Goal: Information Seeking & Learning: Learn about a topic

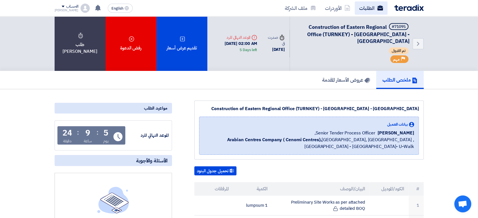
click at [367, 10] on link "الطلبات" at bounding box center [371, 7] width 33 height 13
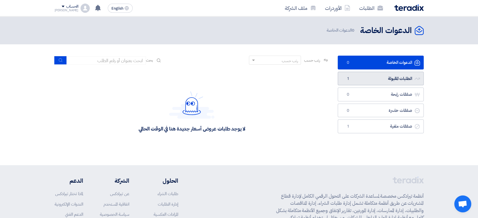
click at [359, 80] on link "الطلبات المقبولة الطلبات المقبولة 1" at bounding box center [381, 79] width 86 height 14
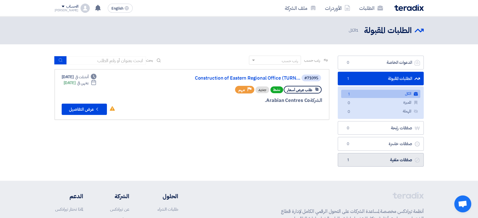
click at [381, 159] on link "صفقات ملغية صفقات ملغية 1" at bounding box center [381, 160] width 86 height 14
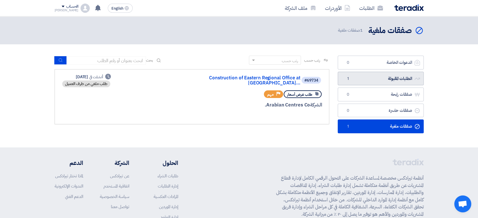
click at [361, 73] on link "الطلبات المقبولة الطلبات المقبولة 1" at bounding box center [381, 79] width 86 height 14
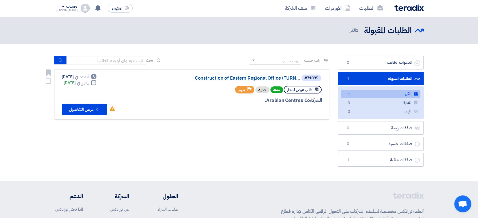
click at [215, 79] on link "Construction of Eastern Regional Office (TURN..." at bounding box center [243, 78] width 113 height 5
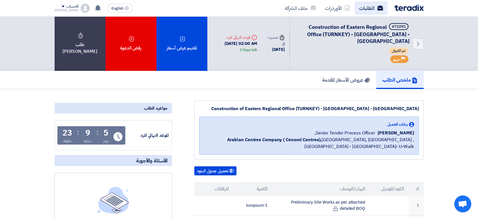
click at [373, 6] on link "الطلبات" at bounding box center [371, 7] width 33 height 13
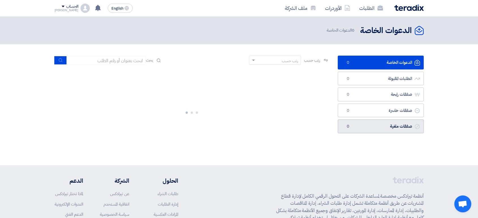
click at [405, 127] on link "صفقات ملغية صفقات ملغية 0" at bounding box center [381, 127] width 86 height 14
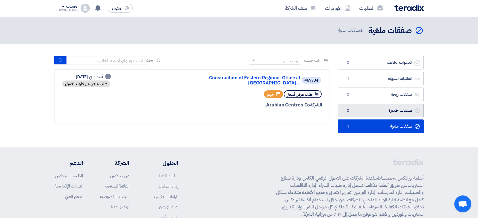
click at [377, 114] on link "صفقات خاسرة صفقات خاسرة 0" at bounding box center [381, 111] width 86 height 14
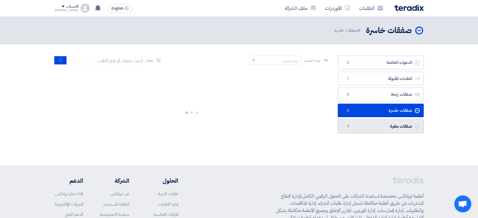
click at [377, 123] on link "صفقات ملغية صفقات ملغية 1" at bounding box center [381, 127] width 86 height 14
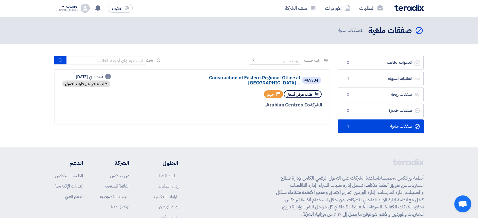
click at [233, 76] on link "Construction of Eastern Regional Office at [GEOGRAPHIC_DATA]..." at bounding box center [243, 81] width 113 height 10
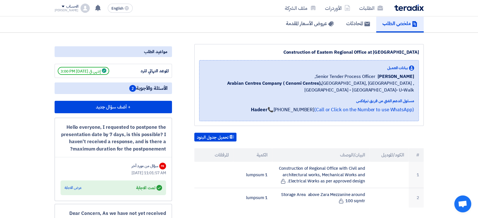
scroll to position [63, 0]
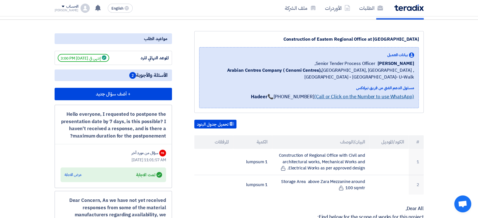
click at [357, 94] on link "(Call or Click on the Number to use WhatsApp)" at bounding box center [364, 96] width 100 height 7
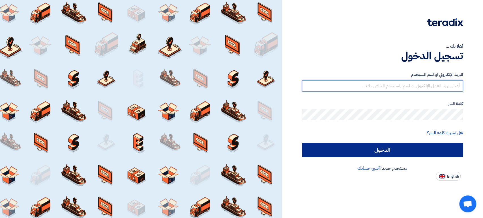
type input "ahmed.heba@lines.com.sa"
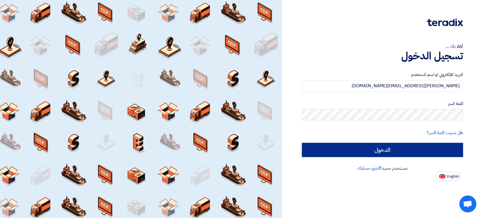
click at [394, 149] on input "الدخول" at bounding box center [382, 150] width 161 height 14
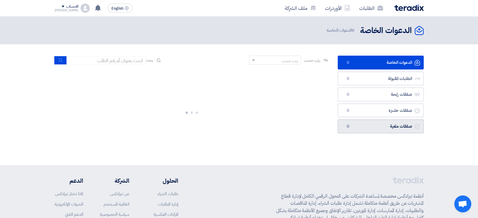
click at [398, 124] on link "صفقات ملغية صفقات ملغية 0" at bounding box center [381, 127] width 86 height 14
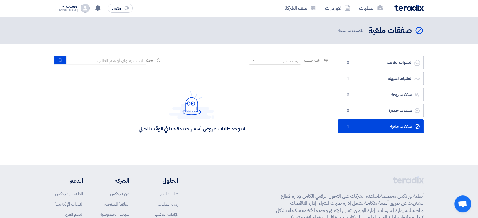
click at [396, 124] on link "صفقات ملغية صفقات ملغية 1" at bounding box center [381, 127] width 86 height 14
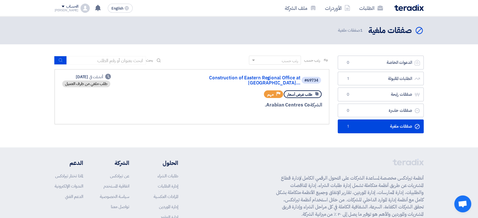
click at [229, 75] on div "#69734 Construction of Eastern Regional Office at Na..." at bounding box center [254, 80] width 136 height 12
click at [231, 79] on link "Construction of Eastern Regional Office at [GEOGRAPHIC_DATA]..." at bounding box center [243, 81] width 113 height 10
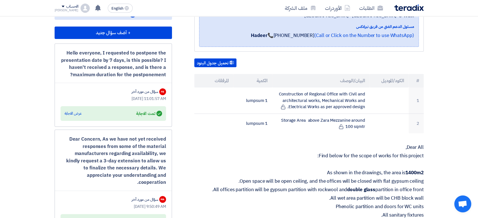
scroll to position [126, 0]
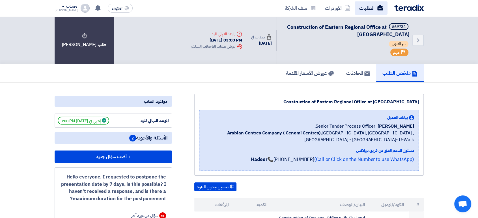
click at [370, 5] on link "الطلبات" at bounding box center [371, 7] width 33 height 13
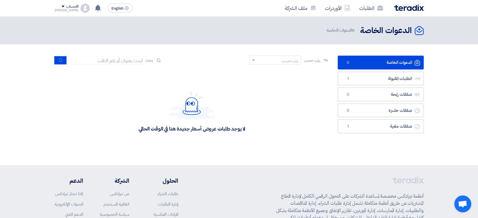
click at [369, 62] on link "الدعوات الخاصة الدعوات الخاصة 0" at bounding box center [381, 63] width 86 height 14
click at [364, 78] on link "الطلبات المقبولة الطلبات المقبولة 1" at bounding box center [381, 79] width 86 height 14
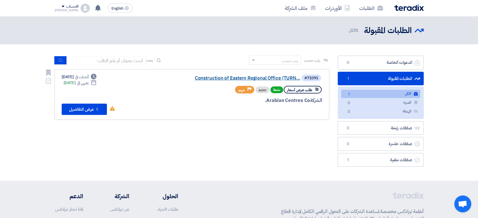
click at [227, 77] on link "Construction of Eastern Regional Office (TURN..." at bounding box center [243, 78] width 113 height 5
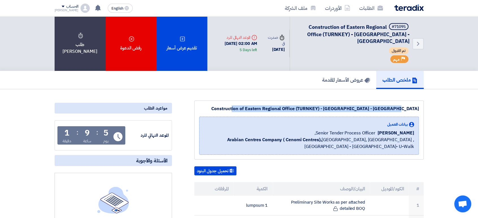
drag, startPoint x: 418, startPoint y: 109, endPoint x: 222, endPoint y: 110, distance: 196.3
click at [222, 110] on div "Construction of Eastern Regional Office (TURNKEY) - [GEOGRAPHIC_DATA] - [GEOGRA…" at bounding box center [309, 109] width 220 height 7
copy div "Construction of Eastern Regional Office (TURNKEY) - [GEOGRAPHIC_DATA] - [GEOGRA…"
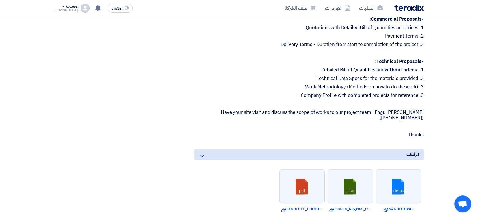
scroll to position [440, 0]
